Goal: Task Accomplishment & Management: Complete application form

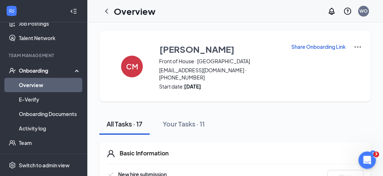
scroll to position [146, 0]
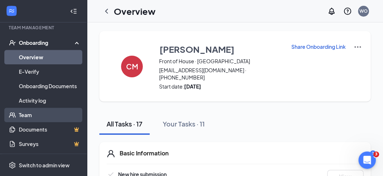
click at [59, 117] on link "Team" at bounding box center [50, 115] width 62 height 14
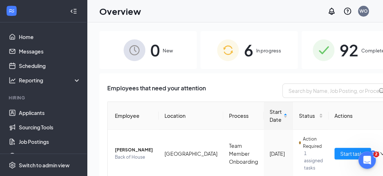
click at [247, 56] on div "6 In progress" at bounding box center [248, 50] width 97 height 38
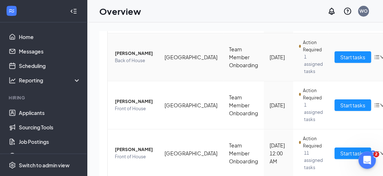
scroll to position [267, 0]
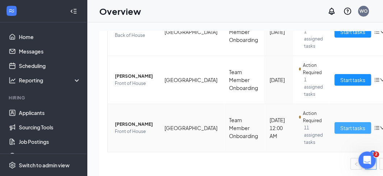
click at [340, 126] on span "Start tasks" at bounding box center [352, 128] width 25 height 8
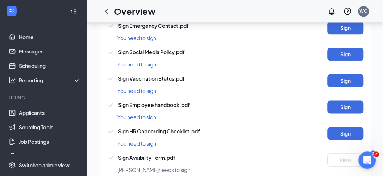
scroll to position [322, 0]
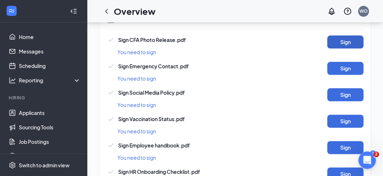
click at [341, 36] on button "Sign" at bounding box center [345, 42] width 36 height 13
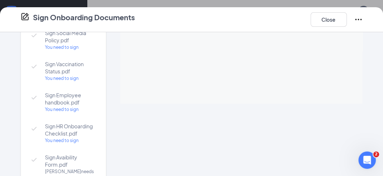
scroll to position [8, 0]
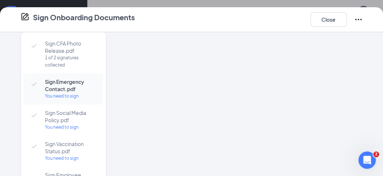
click at [236, 97] on div at bounding box center [241, 81] width 242 height 99
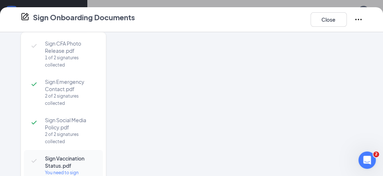
click at [240, 95] on div at bounding box center [241, 81] width 242 height 99
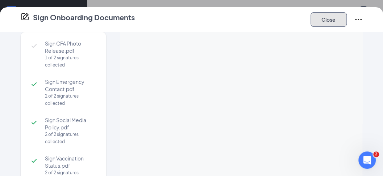
click at [331, 13] on button "Close" at bounding box center [329, 19] width 36 height 14
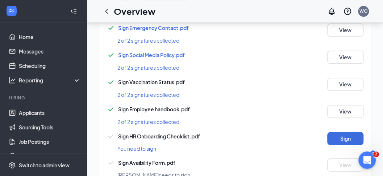
scroll to position [403, 0]
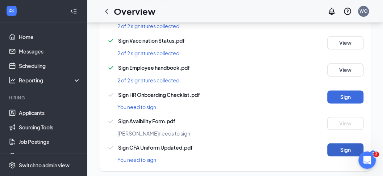
click at [346, 143] on button "Sign" at bounding box center [345, 149] width 36 height 13
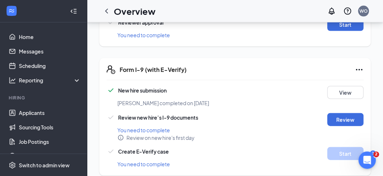
scroll to position [657, 0]
click at [332, 113] on button "Review" at bounding box center [345, 119] width 36 height 13
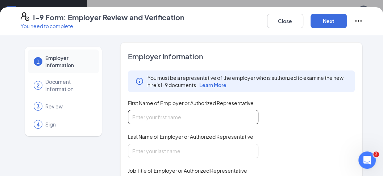
click at [191, 114] on input "First Name of Employer or Authorized Representative" at bounding box center [193, 117] width 130 height 14
type input "Wendy"
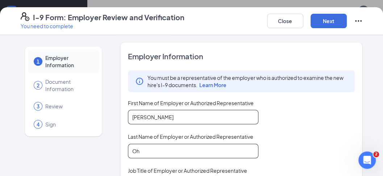
type input "Oh"
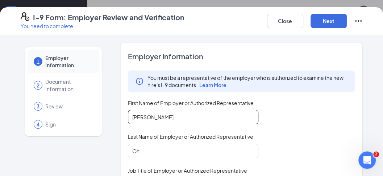
scroll to position [78, 0]
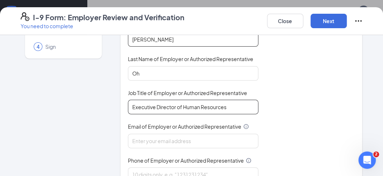
type input "Executive Director of Human Resources"
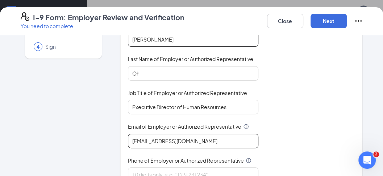
type input "cfatownridgehr@gmail.com"
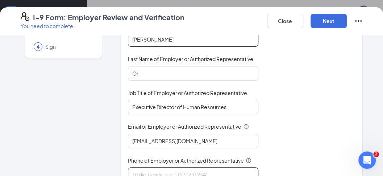
scroll to position [82, 0]
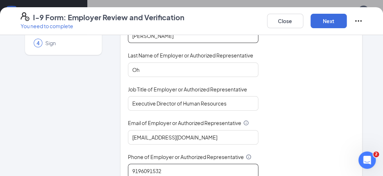
type input "9196091532"
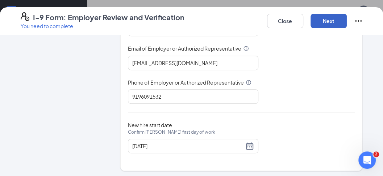
click at [325, 22] on button "Next" at bounding box center [329, 21] width 36 height 14
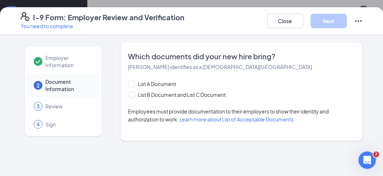
scroll to position [0, 0]
click at [132, 99] on label "List B Document and List C Document" at bounding box center [178, 95] width 101 height 8
click at [132, 96] on input "List B Document and List C Document" at bounding box center [130, 93] width 5 height 5
radio input "true"
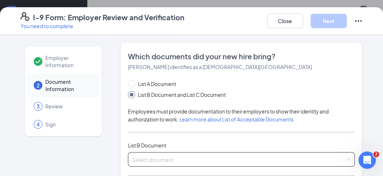
click at [158, 157] on input "search" at bounding box center [238, 158] width 213 height 11
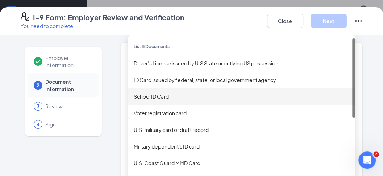
click at [154, 99] on div "School ID Card" at bounding box center [242, 97] width 216 height 8
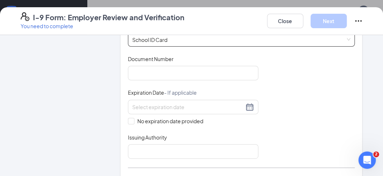
scroll to position [121, 0]
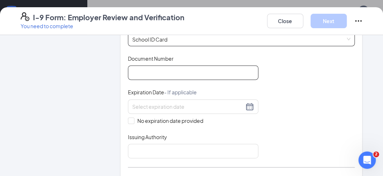
click at [167, 72] on input "Document Number" at bounding box center [193, 73] width 130 height 14
type input "N"
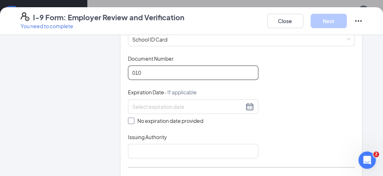
type input "010"
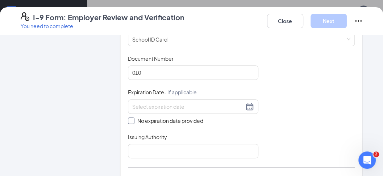
click at [130, 121] on span at bounding box center [131, 121] width 7 height 7
click at [130, 121] on input "No expiration date provided" at bounding box center [130, 120] width 5 height 5
checkbox input "true"
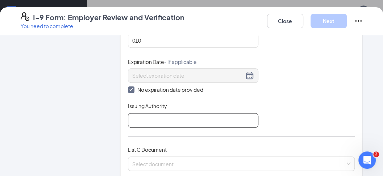
scroll to position [201, 0]
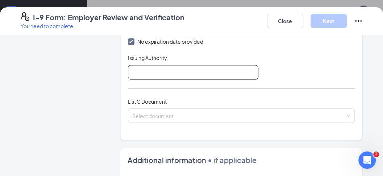
click at [183, 76] on input "Issuing Authority" at bounding box center [193, 72] width 130 height 14
type input "Nash Central High School"
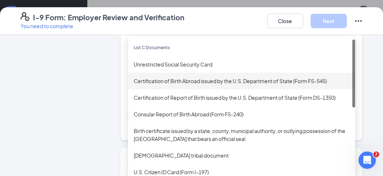
click at [185, 61] on div "Unrestricted Social Security Card" at bounding box center [242, 65] width 216 height 8
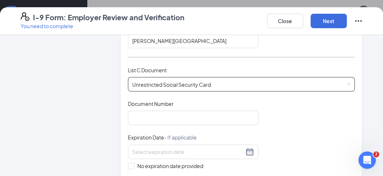
scroll to position [282, 0]
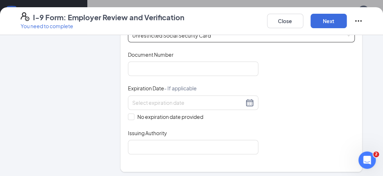
click at [189, 58] on div "Document Number" at bounding box center [193, 56] width 130 height 11
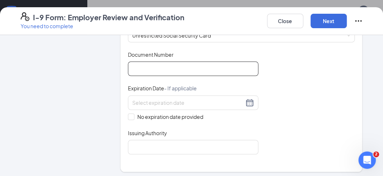
click at [190, 65] on input "Document Number" at bounding box center [193, 69] width 130 height 14
type input "689163568"
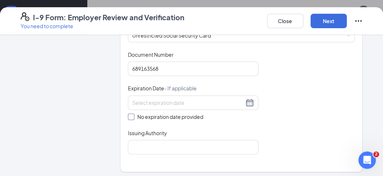
click at [130, 116] on input "No expiration date provided" at bounding box center [130, 116] width 5 height 5
checkbox input "true"
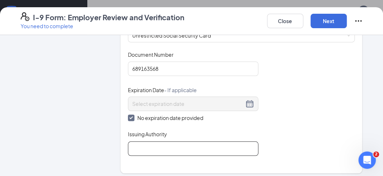
click at [142, 144] on input "Issuing Authority" at bounding box center [193, 149] width 130 height 14
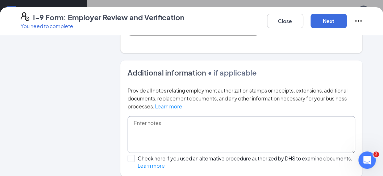
scroll to position [476, 0]
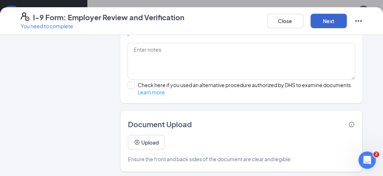
type input "The Social Security Administration"
click at [325, 25] on button "Next" at bounding box center [329, 21] width 36 height 14
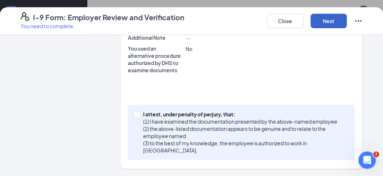
scroll to position [295, 0]
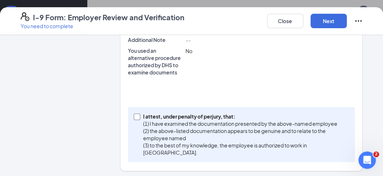
click at [135, 114] on input "I attest, under penalty of perjury, that: (1) I have examined the documentation…" at bounding box center [136, 116] width 5 height 5
checkbox input "true"
click at [328, 22] on button "Next" at bounding box center [329, 21] width 36 height 14
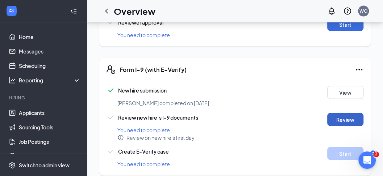
scroll to position [650, 0]
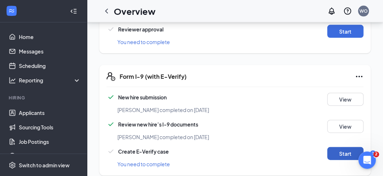
click at [341, 147] on button "Start" at bounding box center [345, 153] width 36 height 13
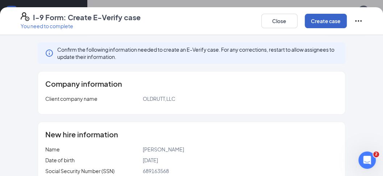
click at [320, 19] on button "Create case" at bounding box center [326, 21] width 42 height 14
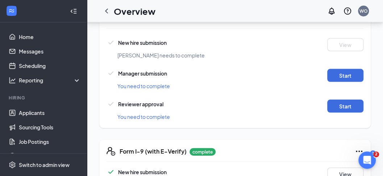
scroll to position [532, 0]
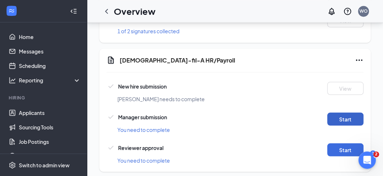
click at [343, 114] on button "Start" at bounding box center [345, 119] width 36 height 13
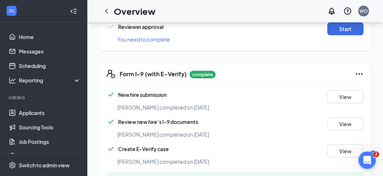
scroll to position [555, 0]
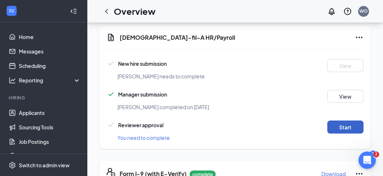
click at [350, 124] on button "Start" at bounding box center [345, 127] width 36 height 13
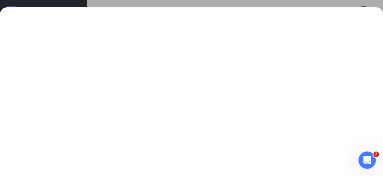
click at [225, 3] on div at bounding box center [191, 88] width 383 height 176
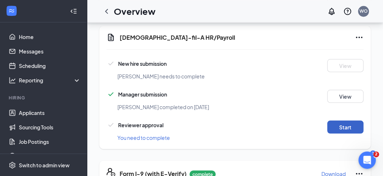
click at [337, 121] on button "Start" at bounding box center [345, 127] width 36 height 13
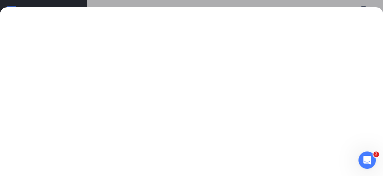
click at [254, 5] on div at bounding box center [191, 88] width 383 height 176
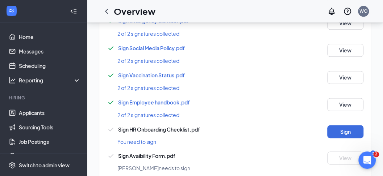
scroll to position [294, 0]
